Goal: Task Accomplishment & Management: Manage account settings

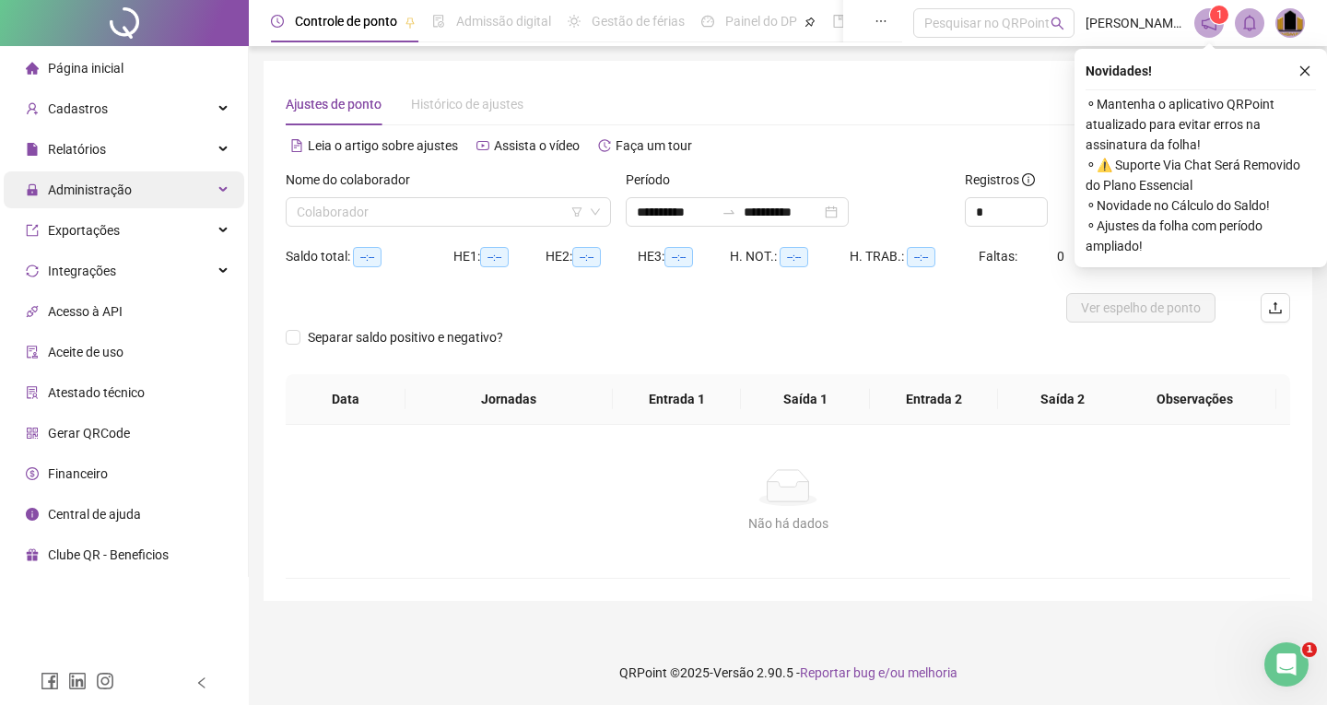
click at [92, 189] on span "Administração" at bounding box center [90, 189] width 84 height 15
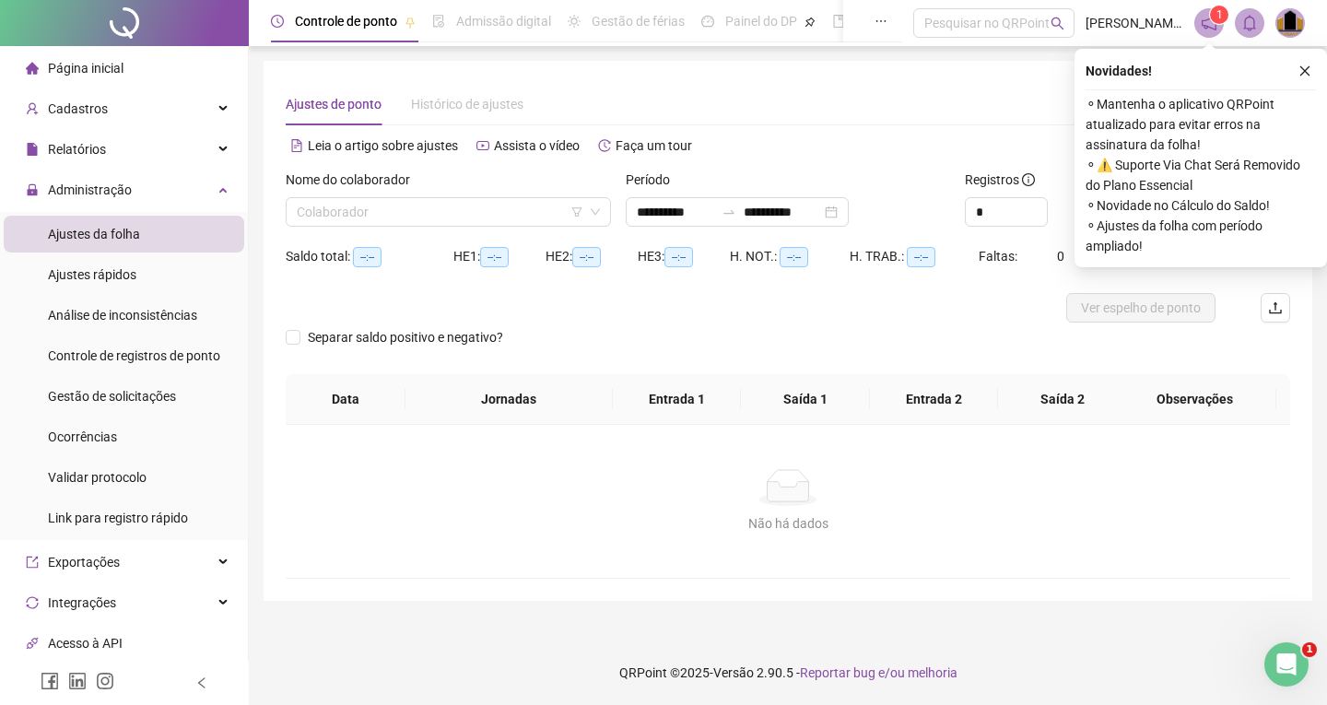
click at [89, 239] on span "Ajustes da folha" at bounding box center [94, 234] width 92 height 15
click at [354, 214] on input "search" at bounding box center [440, 212] width 287 height 28
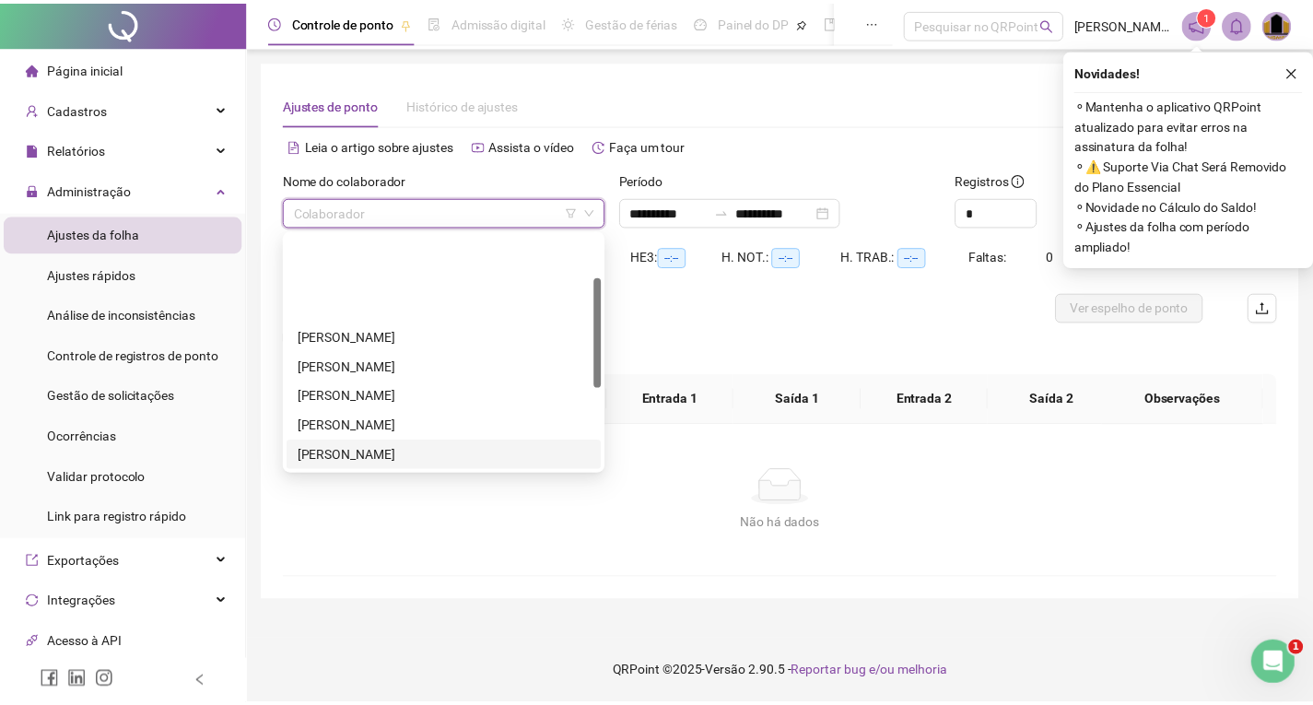
scroll to position [184, 0]
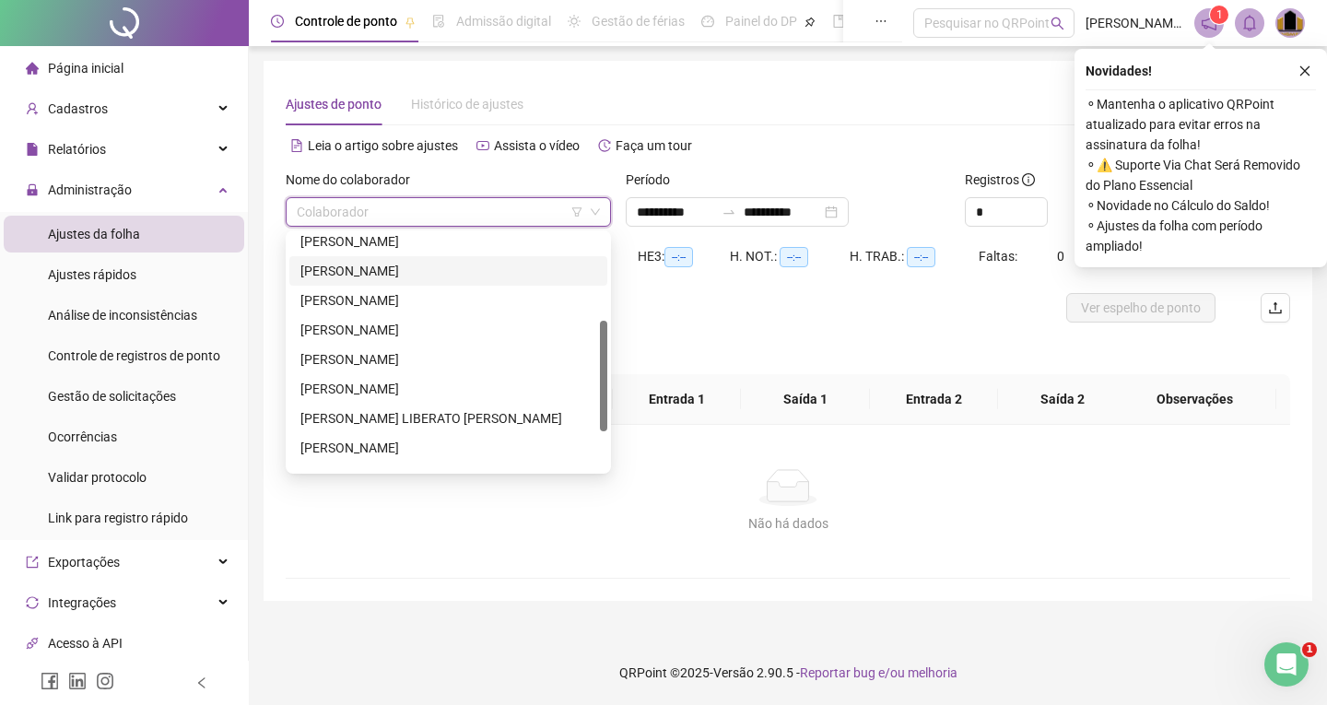
click at [361, 271] on div "[PERSON_NAME]" at bounding box center [448, 271] width 296 height 20
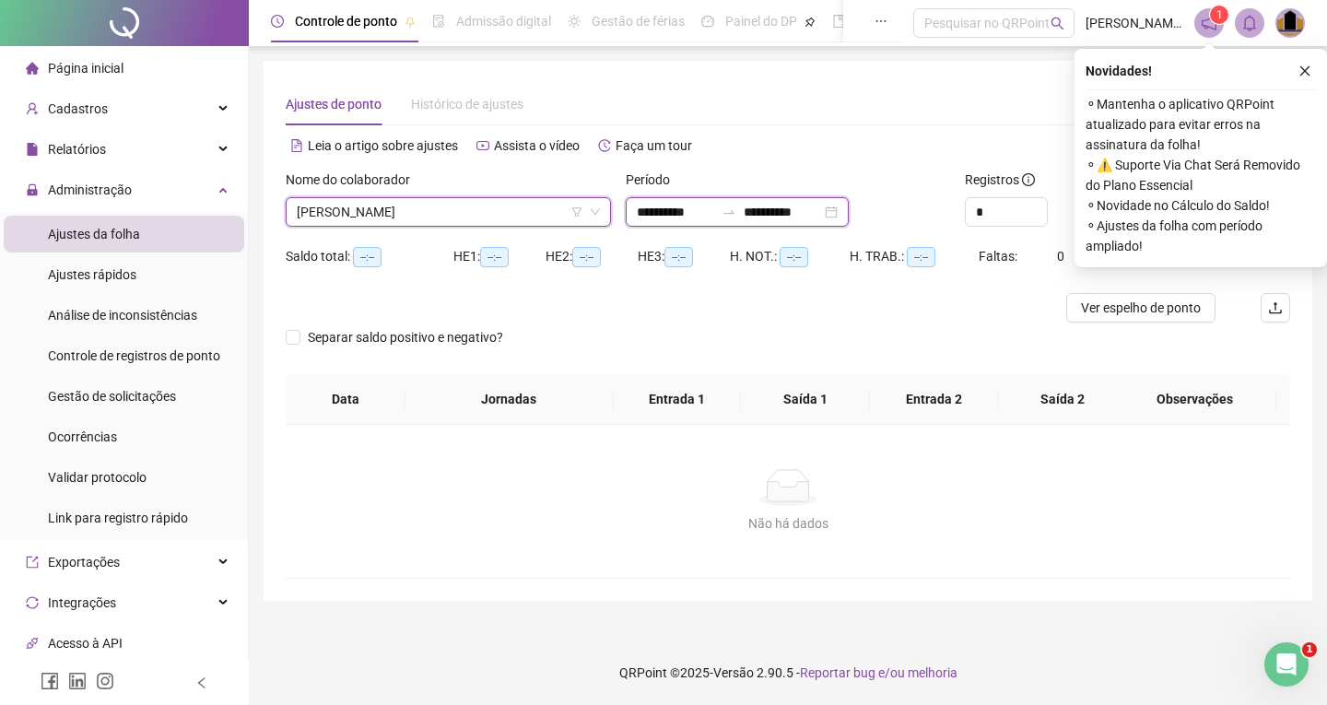
click at [775, 209] on input "**********" at bounding box center [781, 212] width 77 height 20
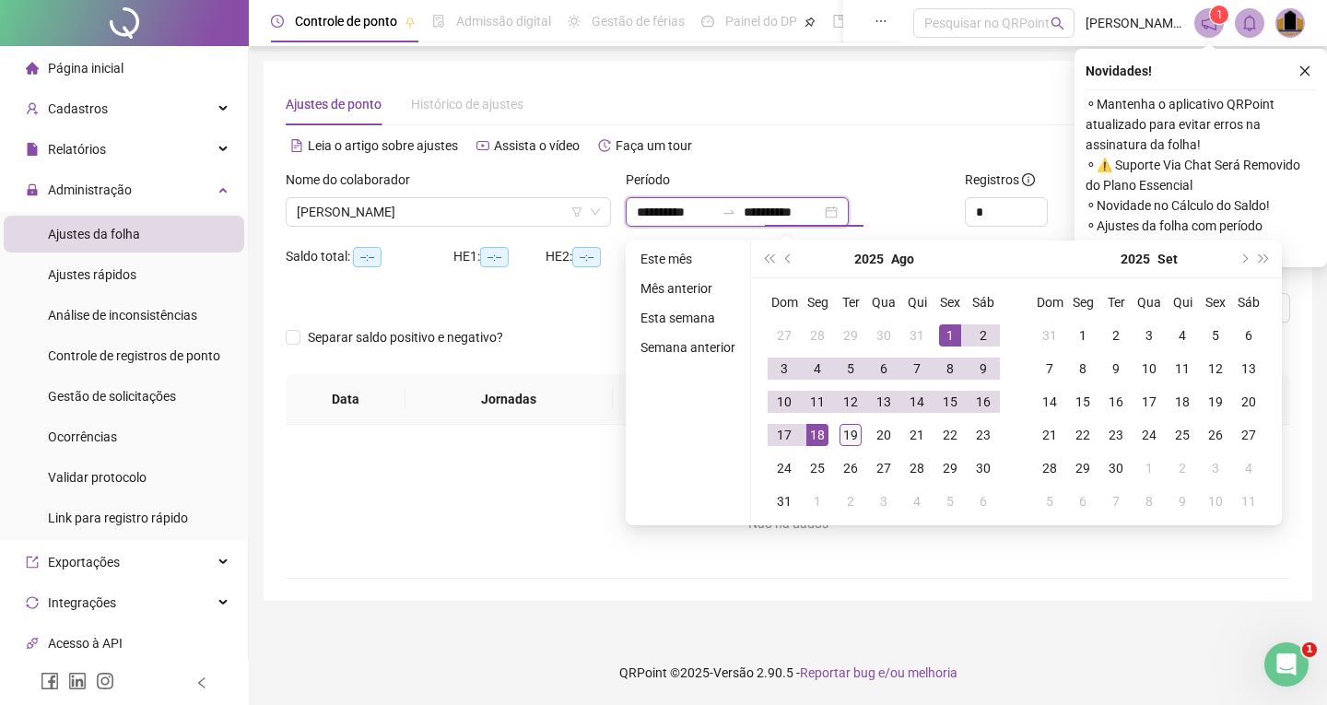
type input "**********"
click at [847, 433] on div "19" at bounding box center [850, 435] width 22 height 22
type input "**********"
click at [1301, 70] on icon "close" at bounding box center [1304, 70] width 13 height 13
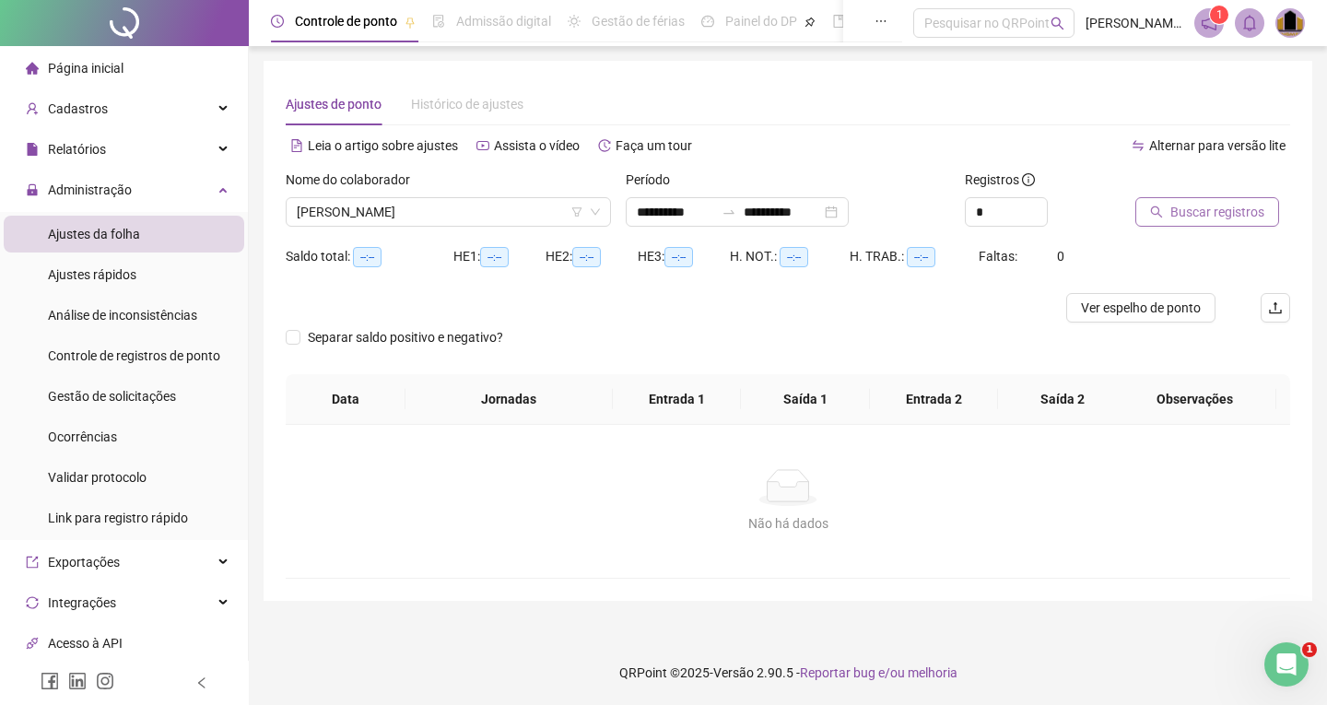
click at [1199, 214] on span "Buscar registros" at bounding box center [1217, 212] width 94 height 20
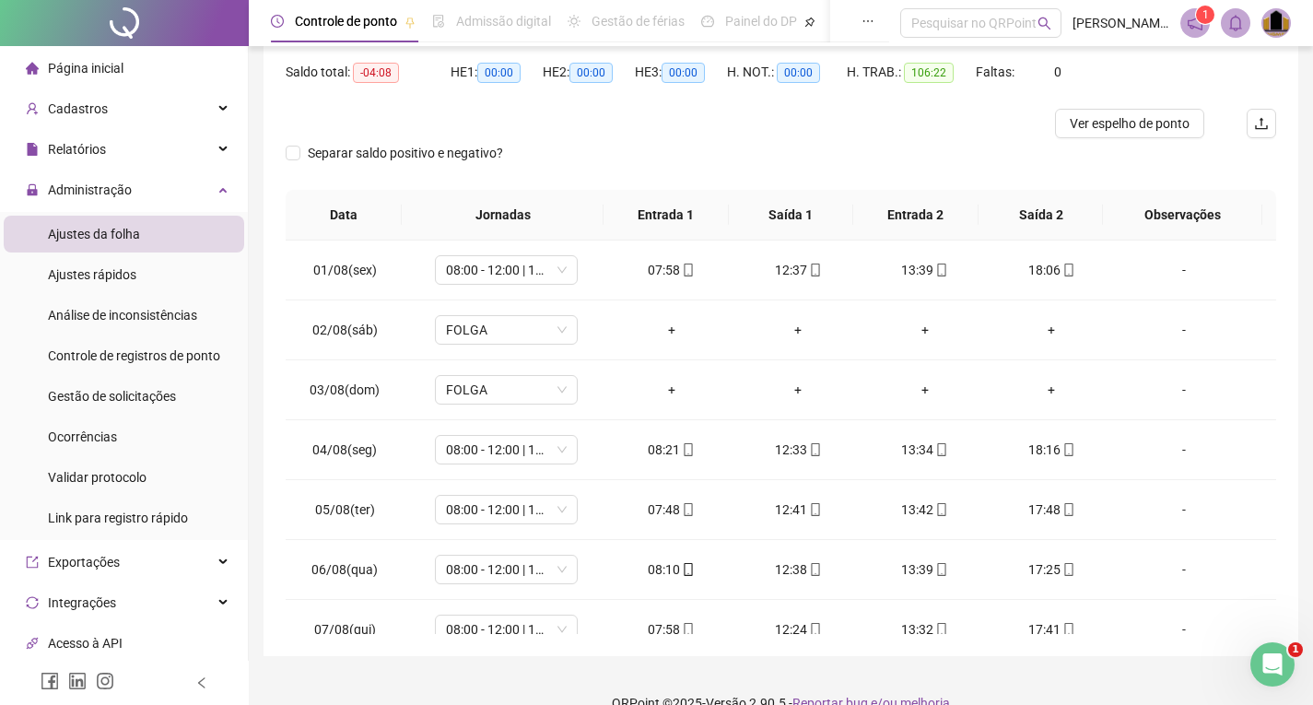
scroll to position [0, 0]
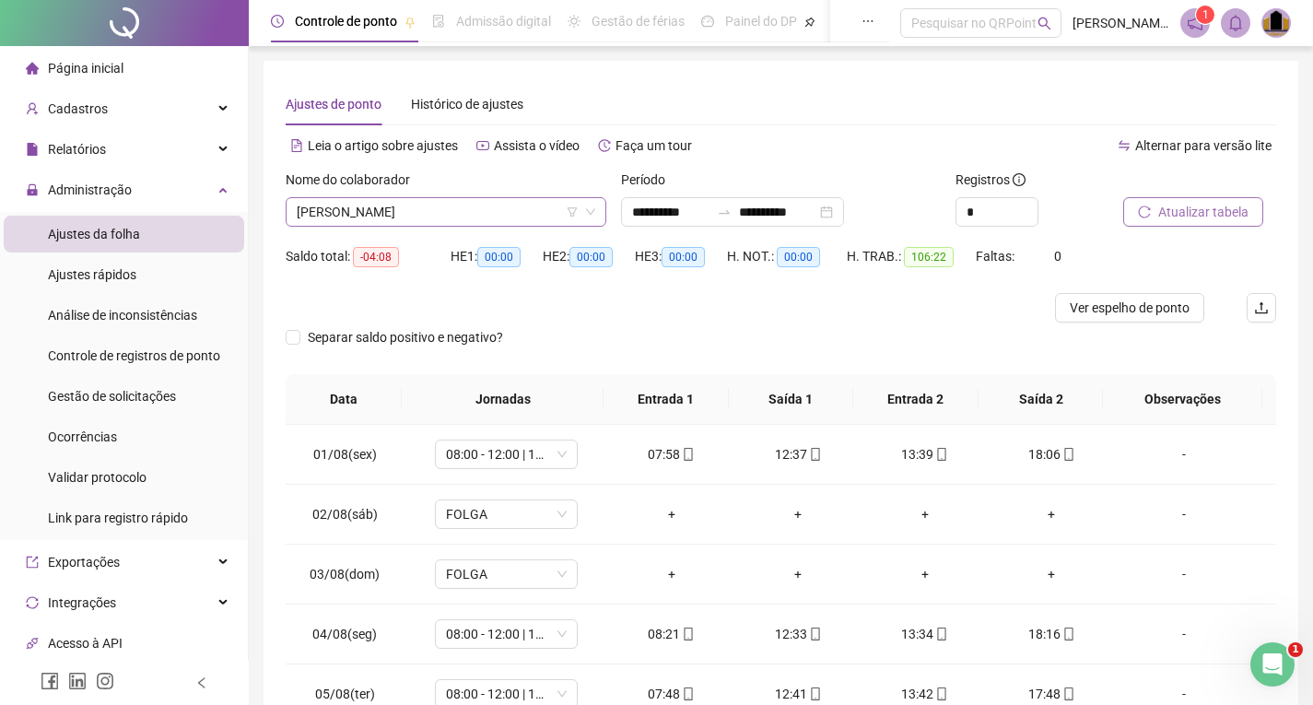
click at [358, 217] on span "[PERSON_NAME]" at bounding box center [446, 212] width 299 height 28
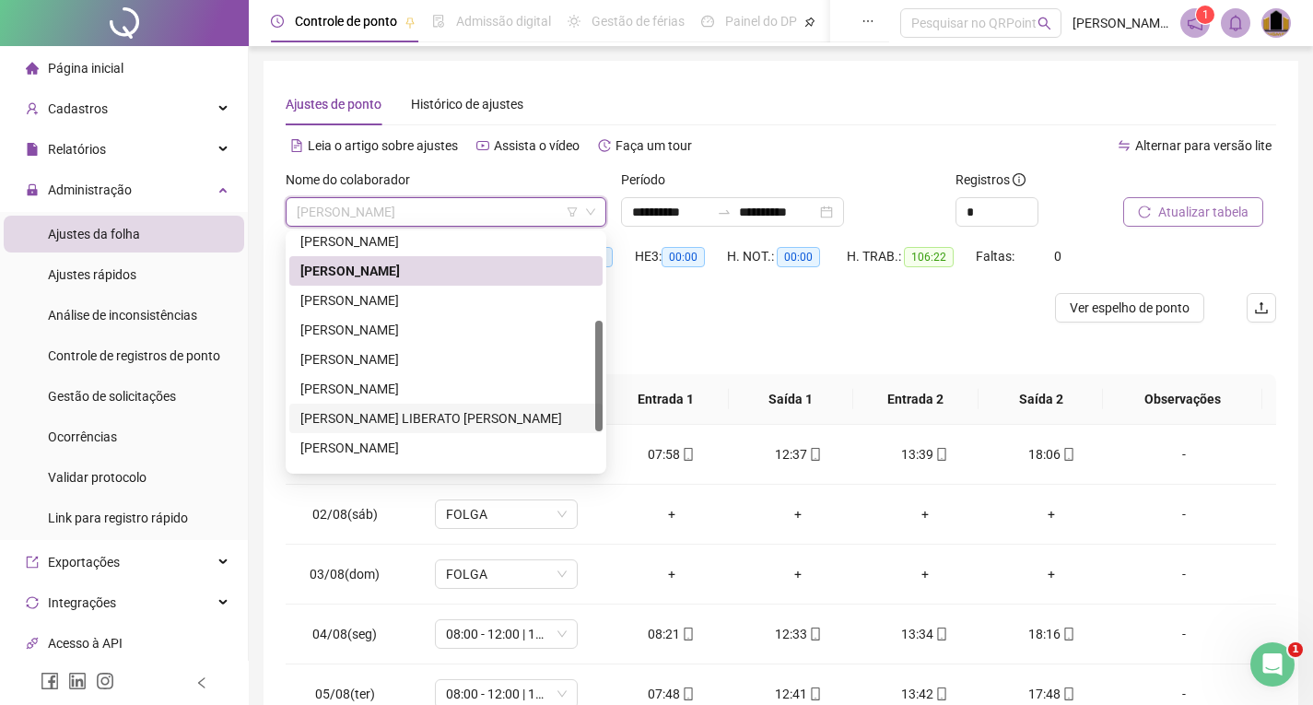
click at [360, 414] on div "[PERSON_NAME] LIBERATO [PERSON_NAME]" at bounding box center [445, 418] width 291 height 20
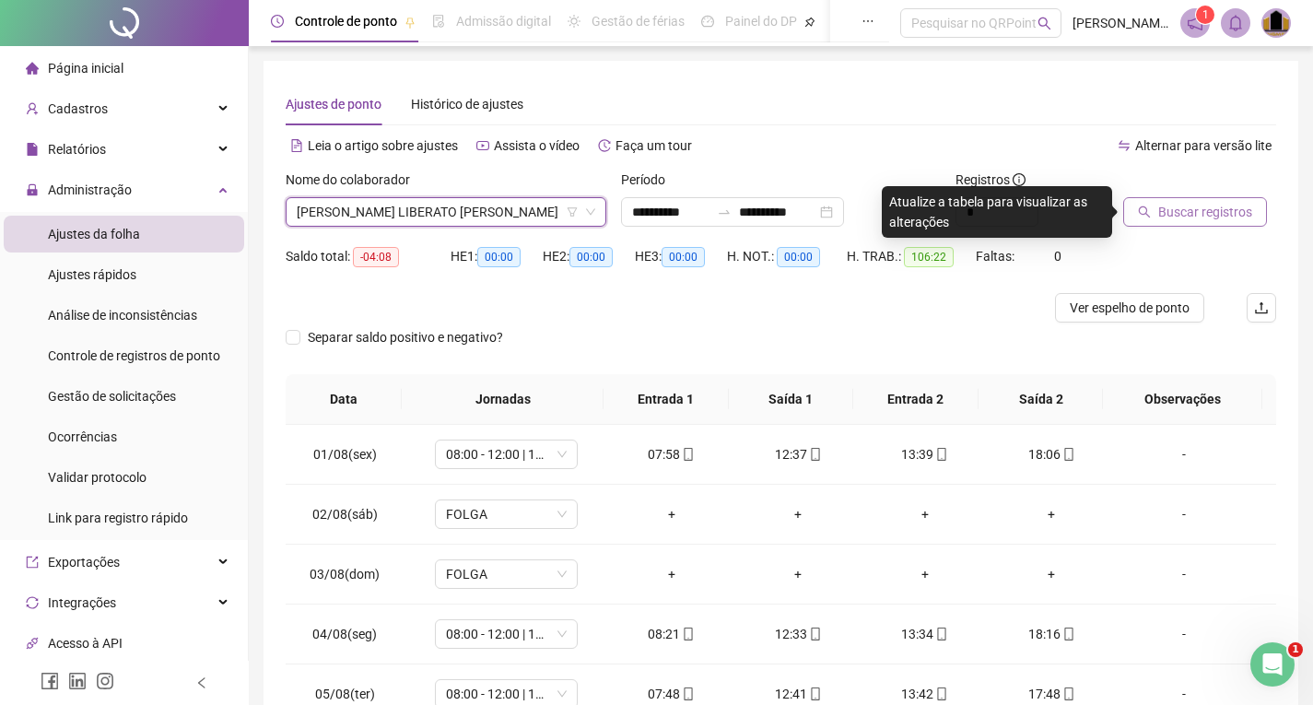
click at [1175, 204] on span "Buscar registros" at bounding box center [1205, 212] width 94 height 20
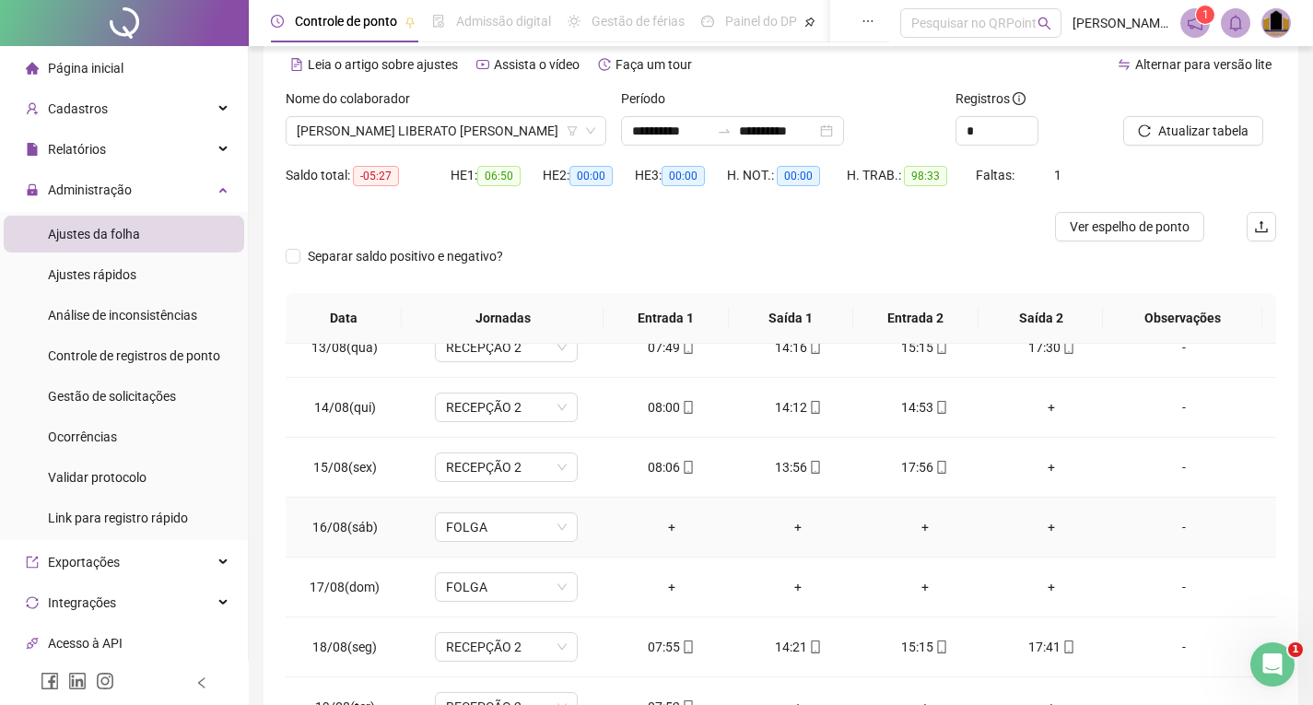
scroll to position [184, 0]
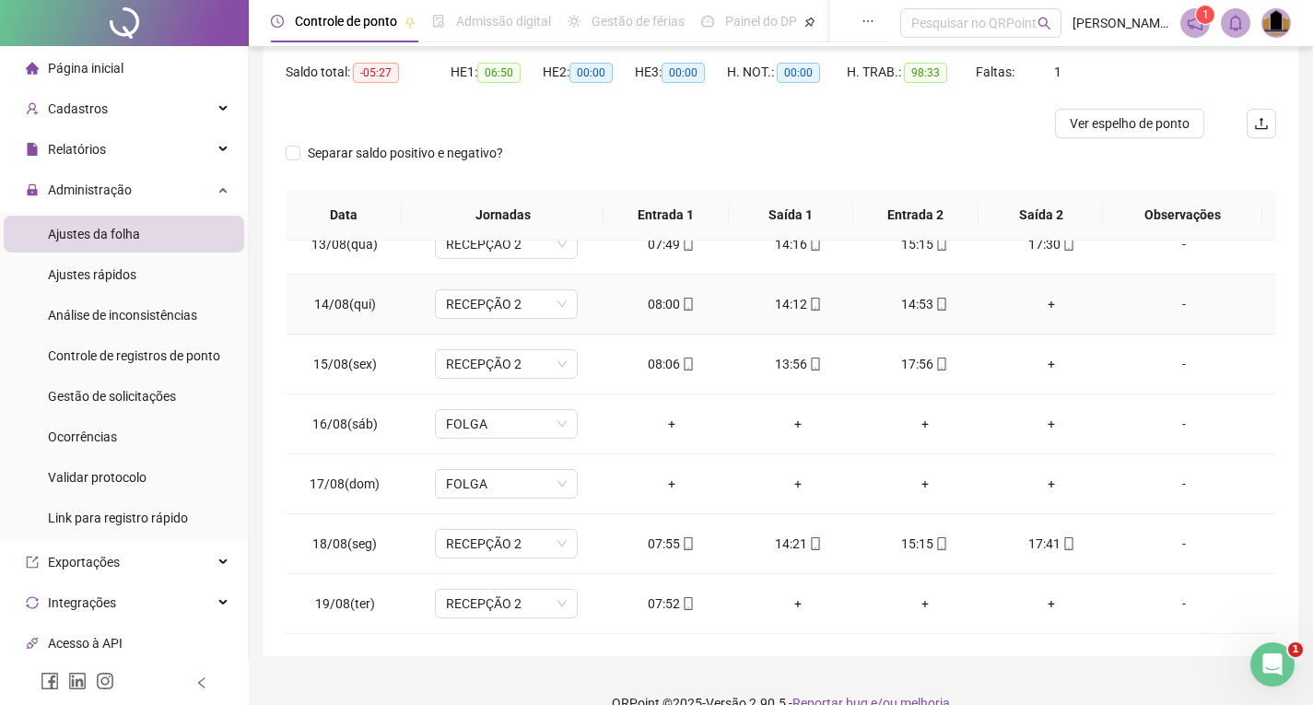
click at [1040, 302] on div "+" at bounding box center [1052, 304] width 98 height 20
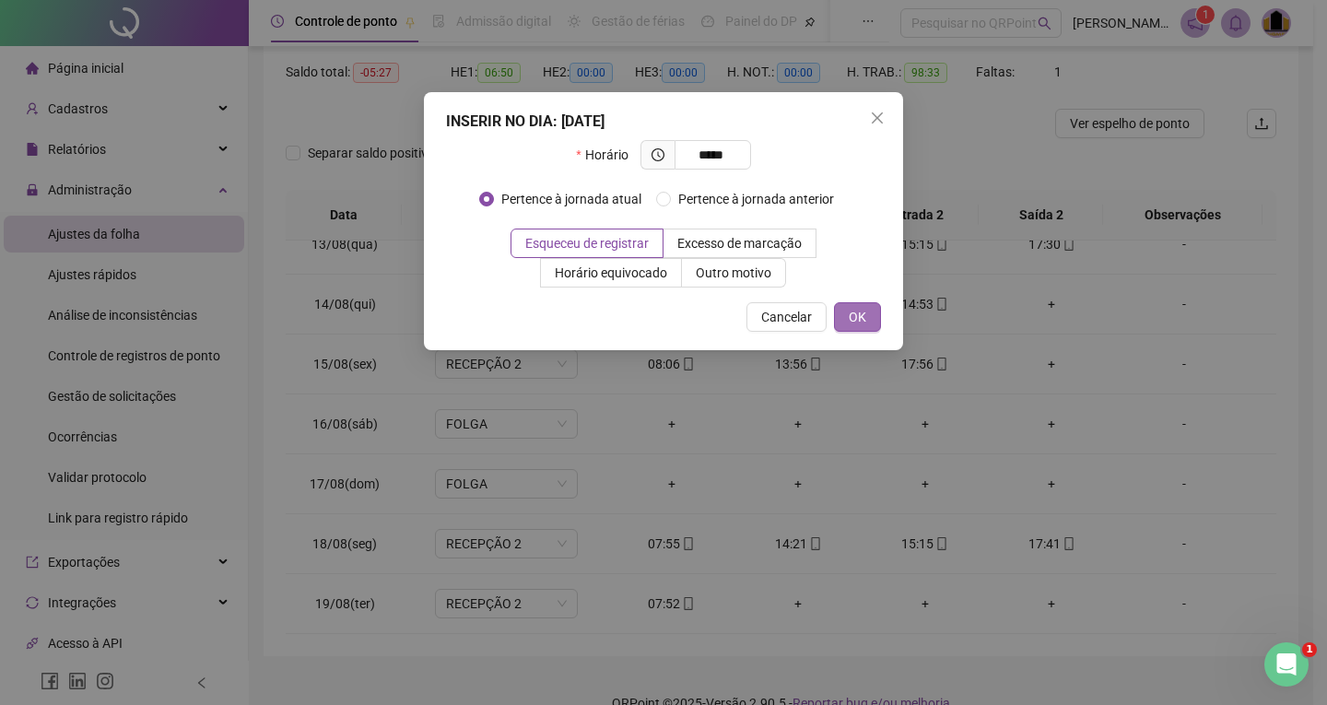
type input "*****"
click at [868, 310] on button "OK" at bounding box center [857, 316] width 47 height 29
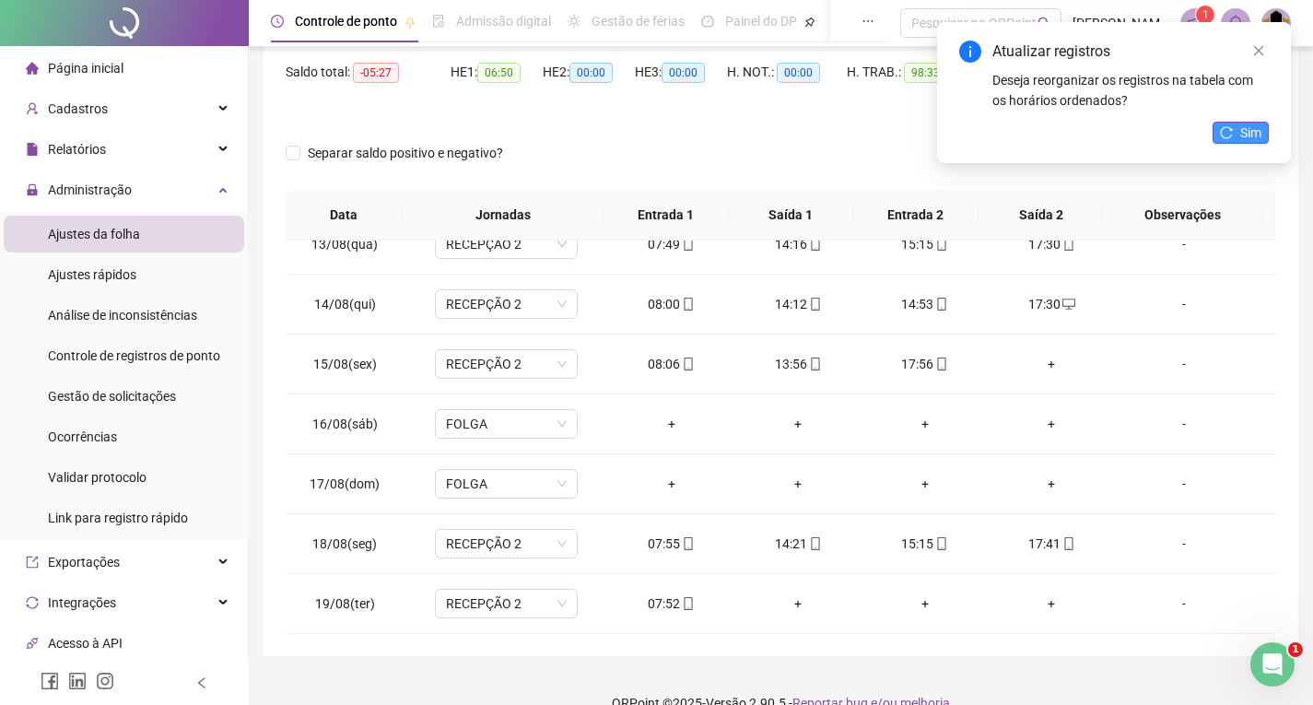
click at [1247, 130] on span "Sim" at bounding box center [1250, 133] width 21 height 20
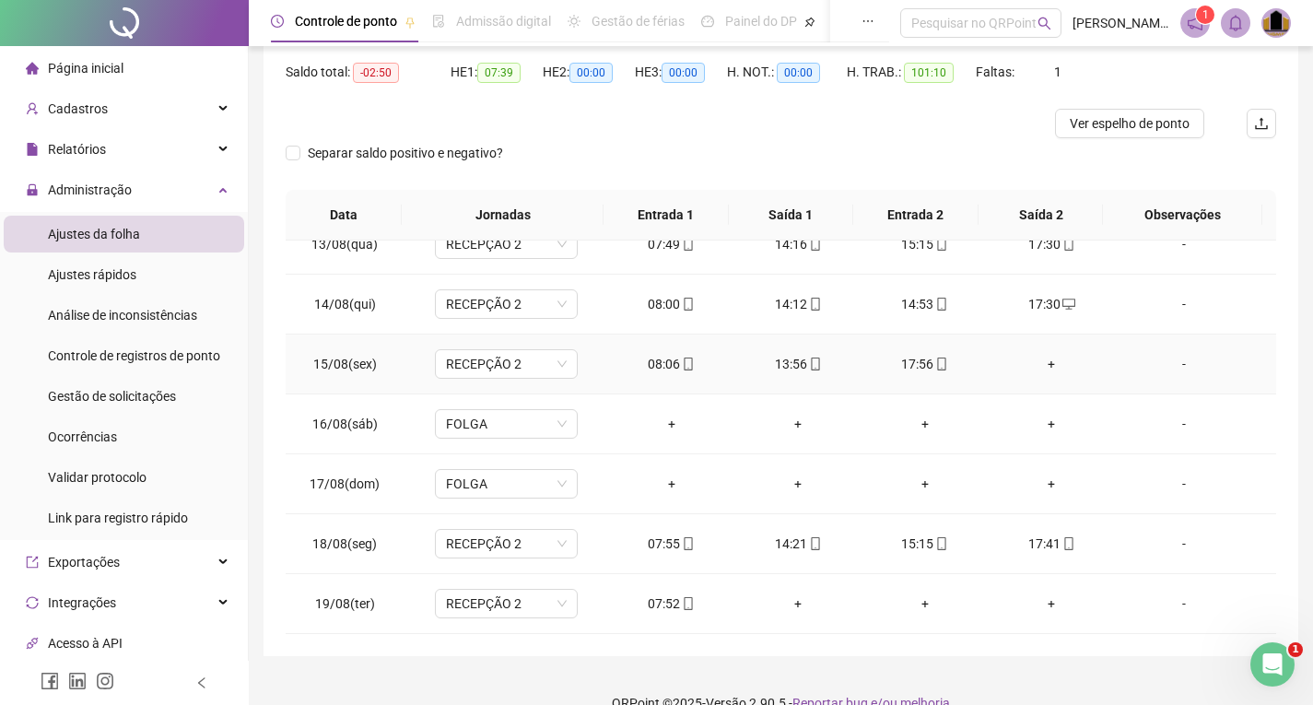
click at [1040, 361] on div "+" at bounding box center [1052, 364] width 98 height 20
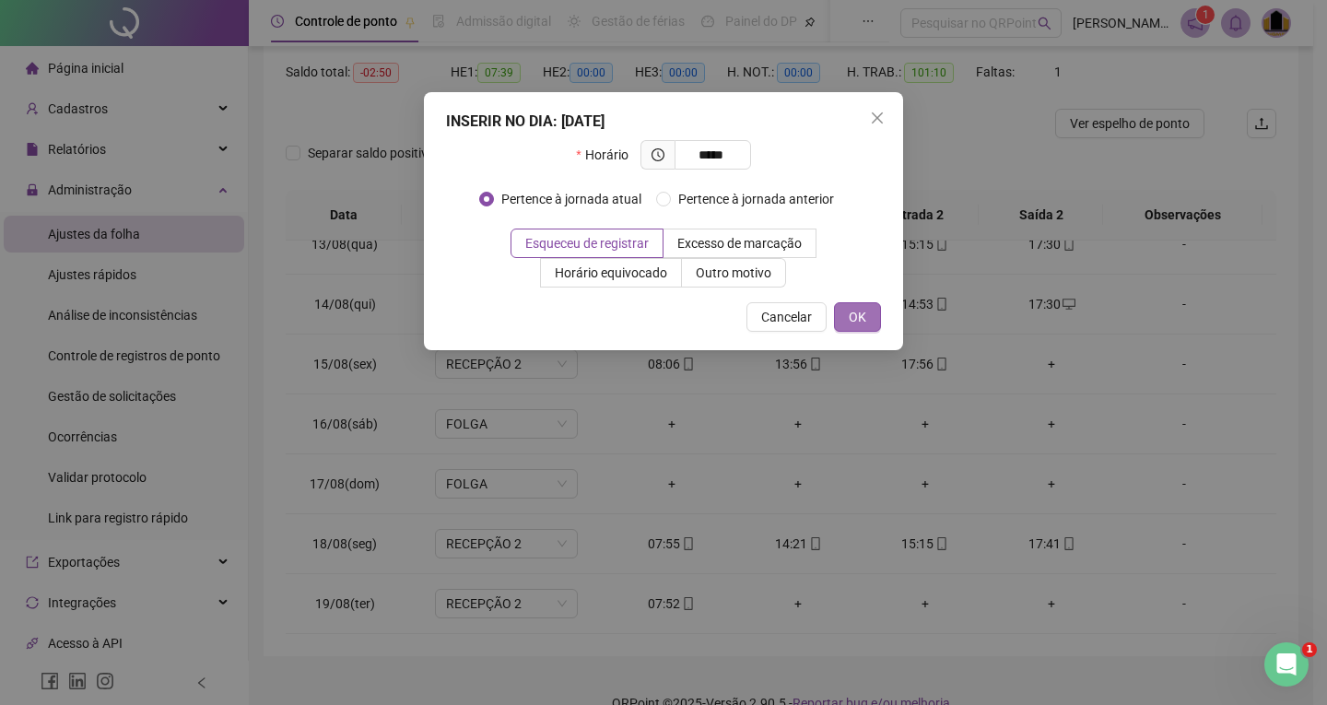
type input "*****"
click at [861, 306] on button "OK" at bounding box center [857, 316] width 47 height 29
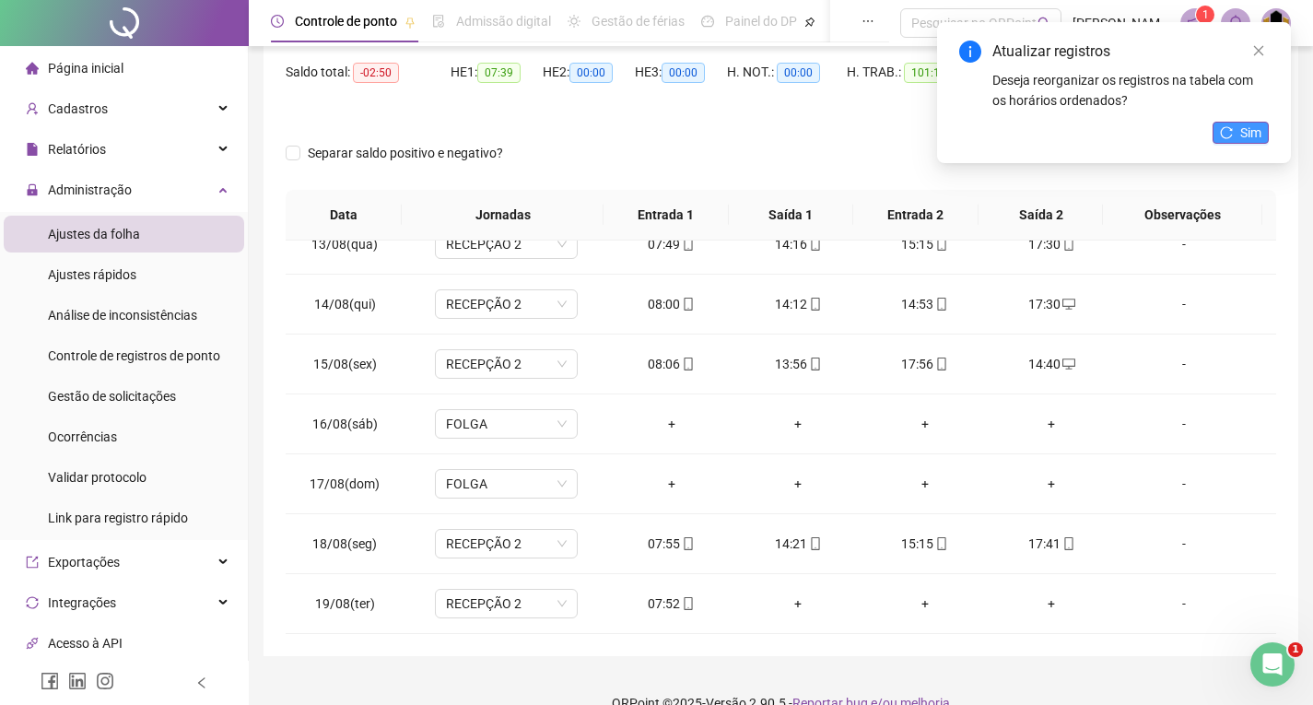
click at [1258, 131] on span "Sim" at bounding box center [1250, 133] width 21 height 20
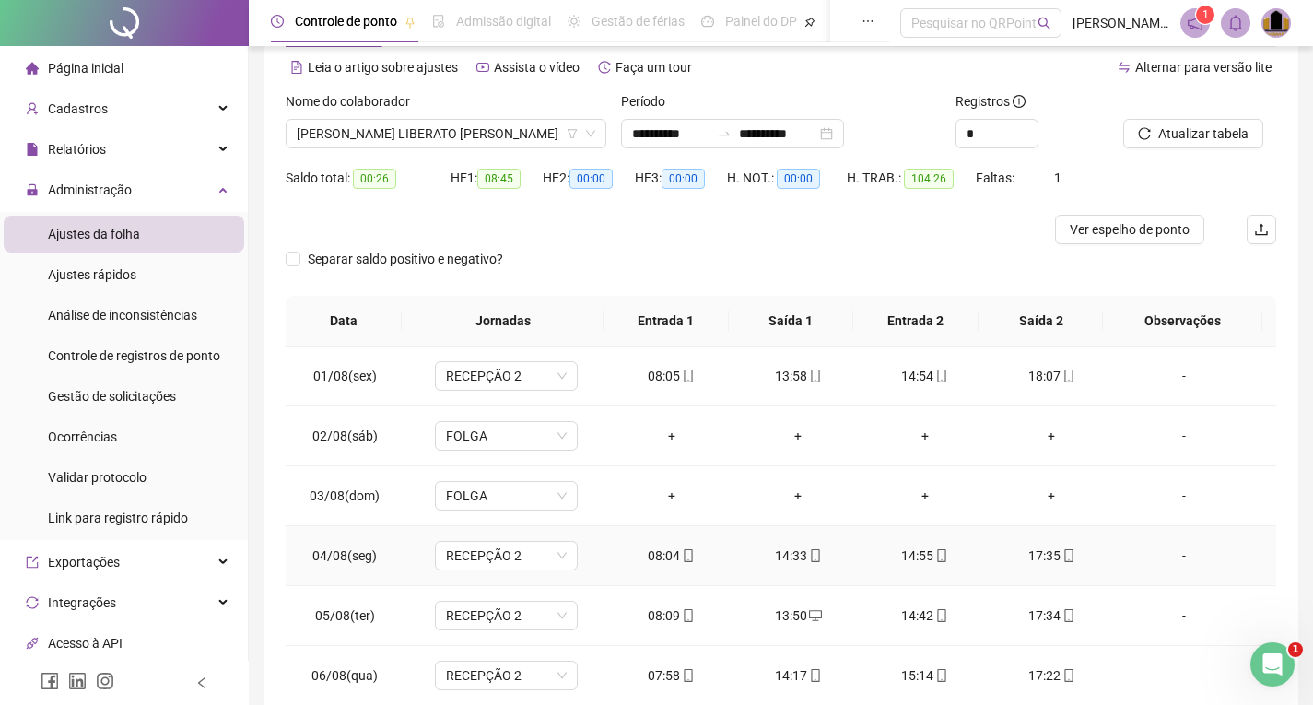
scroll to position [0, 0]
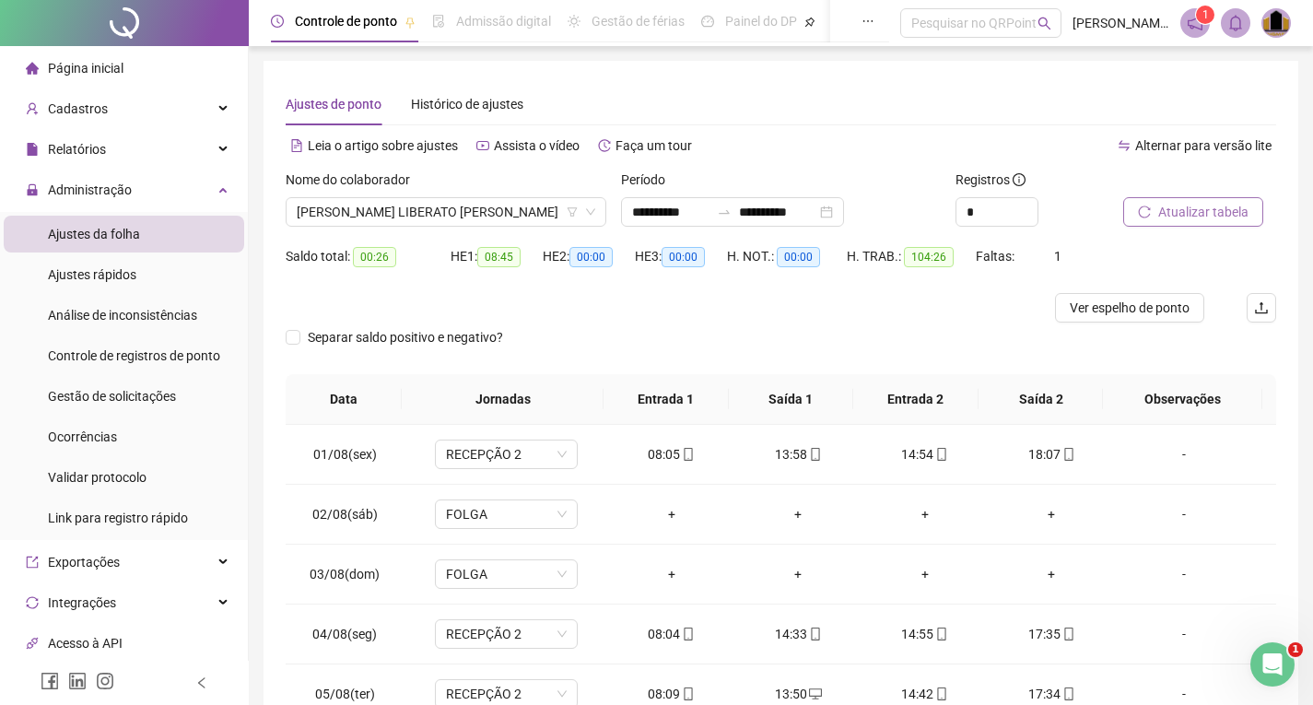
click at [1188, 220] on span "Atualizar tabela" at bounding box center [1203, 212] width 90 height 20
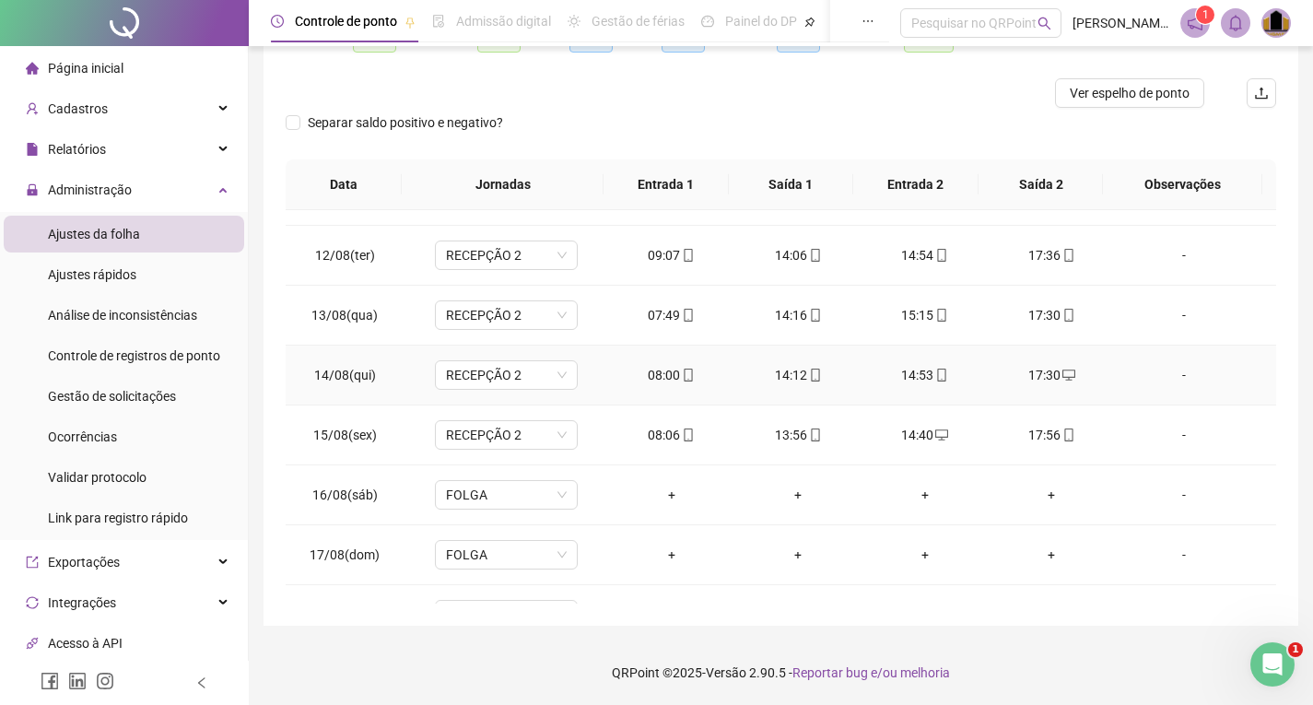
scroll to position [376, 0]
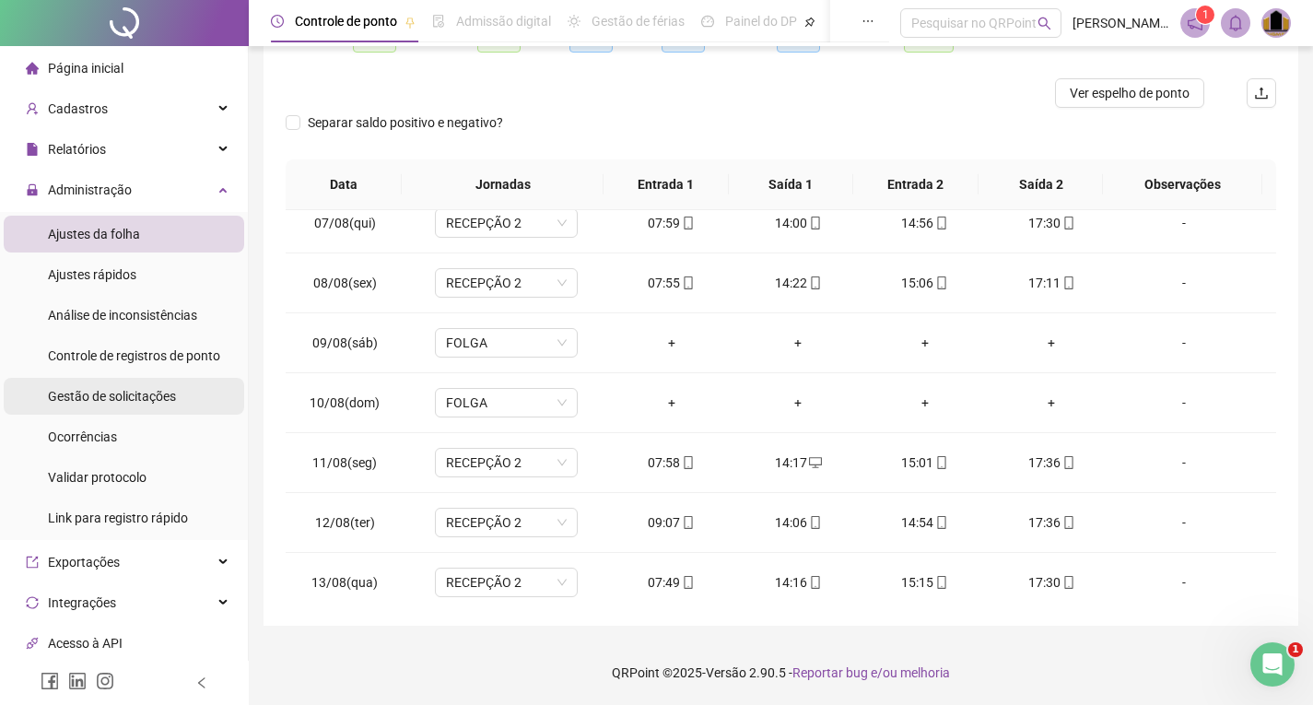
click at [117, 401] on span "Gestão de solicitações" at bounding box center [112, 396] width 128 height 15
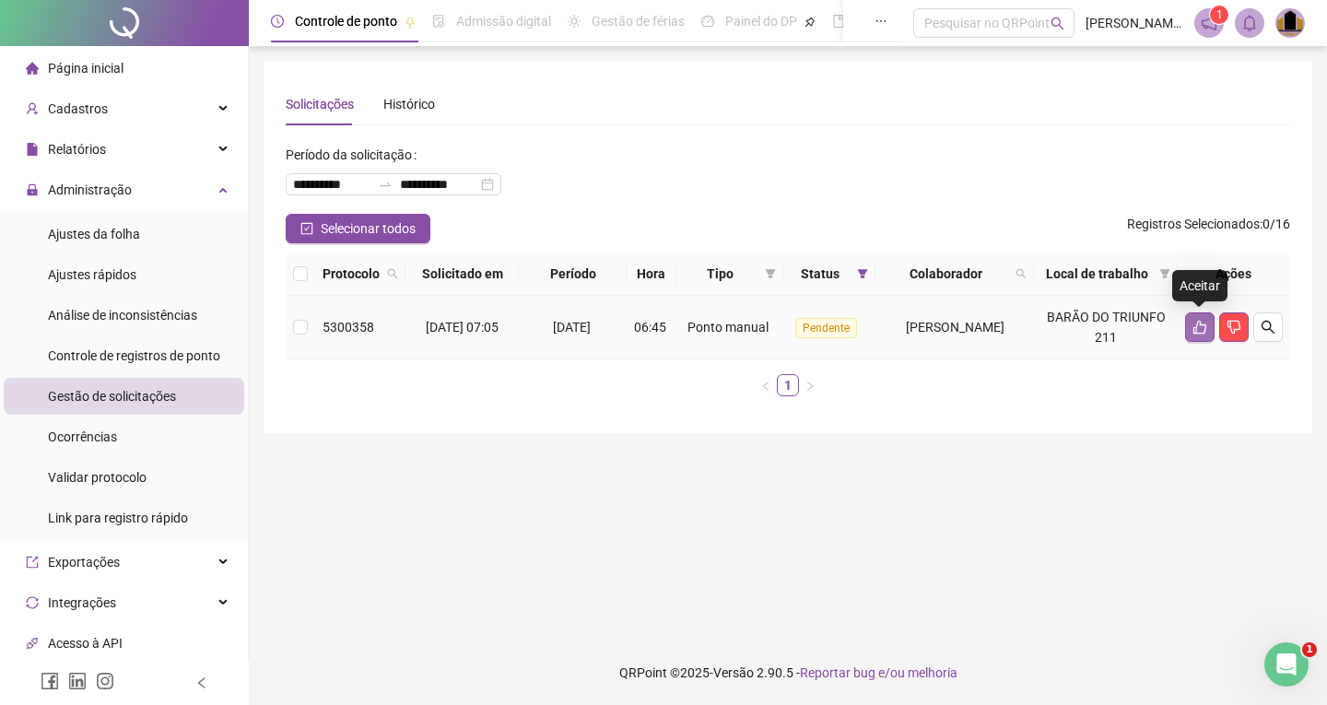
click at [1202, 325] on icon "like" at bounding box center [1199, 328] width 13 height 14
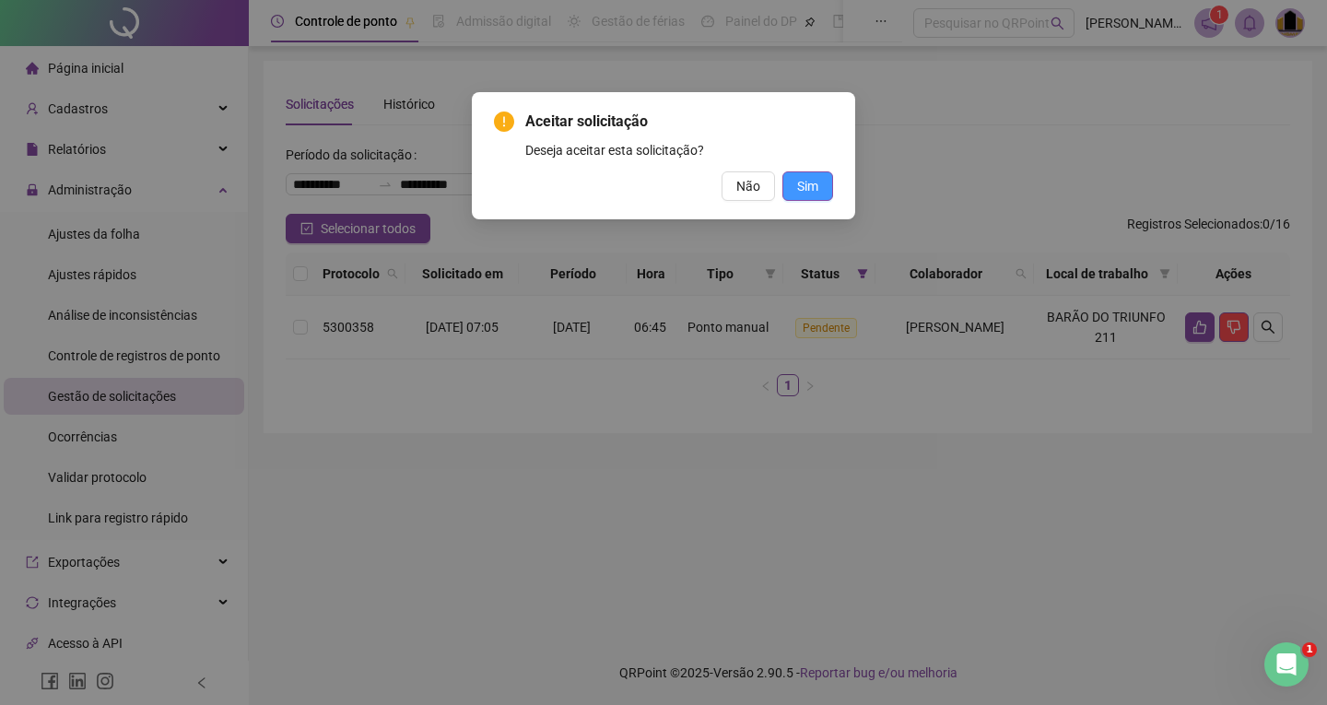
click at [798, 188] on span "Sim" at bounding box center [807, 186] width 21 height 20
